Goal: Check status: Check status

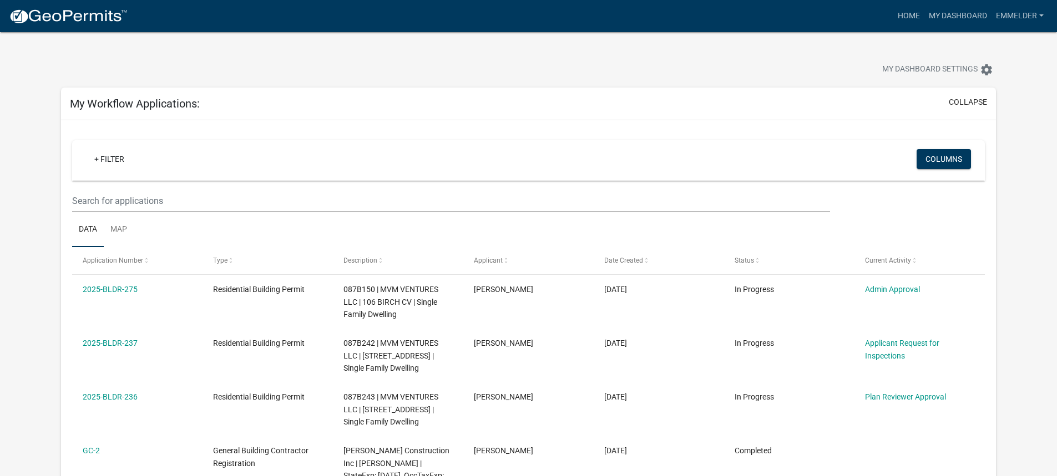
scroll to position [92, 0]
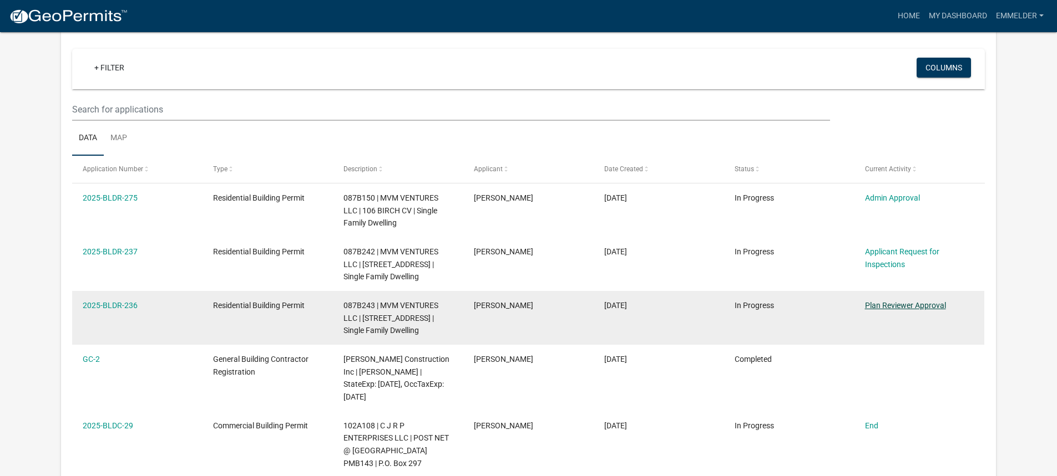
click at [919, 303] on link "Plan Reviewer Approval" at bounding box center [905, 305] width 81 height 9
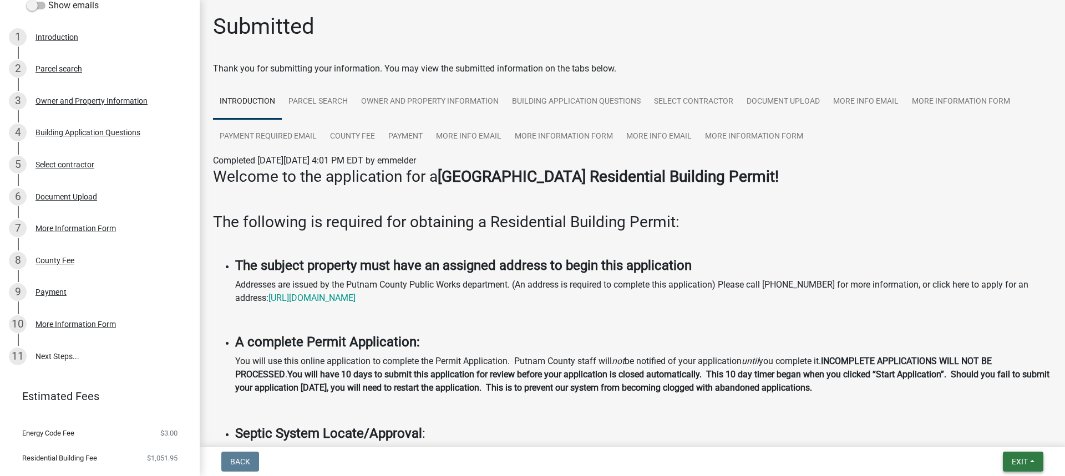
click at [1021, 459] on span "Exit" at bounding box center [1020, 462] width 16 height 9
click at [878, 240] on p at bounding box center [632, 242] width 839 height 13
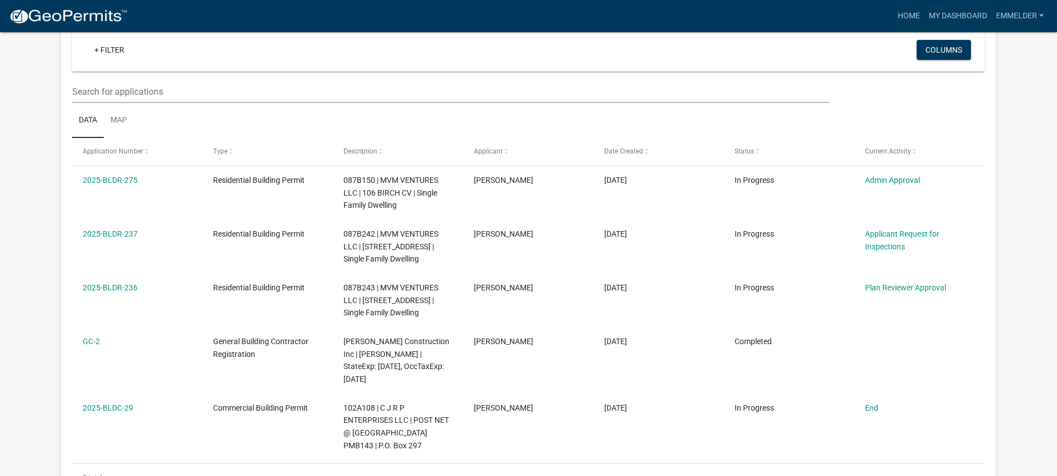
scroll to position [111, 0]
